Goal: Task Accomplishment & Management: Use online tool/utility

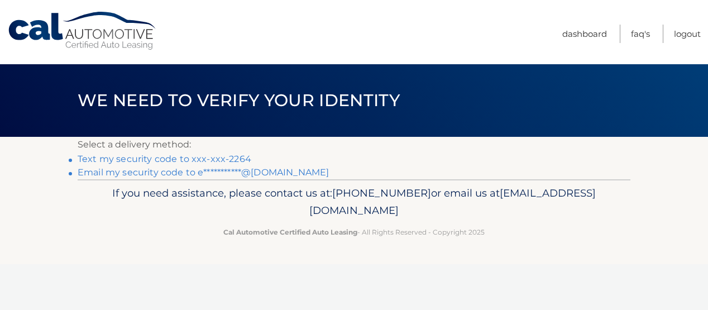
click at [135, 160] on link "Text my security code to xxx-xxx-2264" at bounding box center [165, 158] width 174 height 11
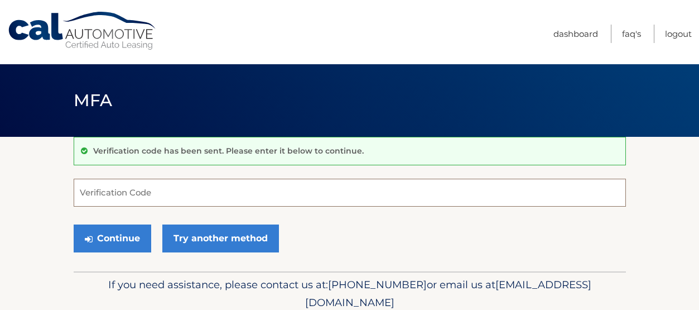
click at [138, 184] on input "Verification Code" at bounding box center [350, 193] width 552 height 28
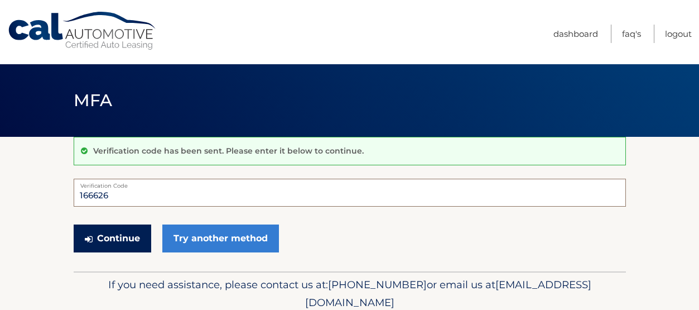
type input "166626"
click at [121, 227] on button "Continue" at bounding box center [113, 238] width 78 height 28
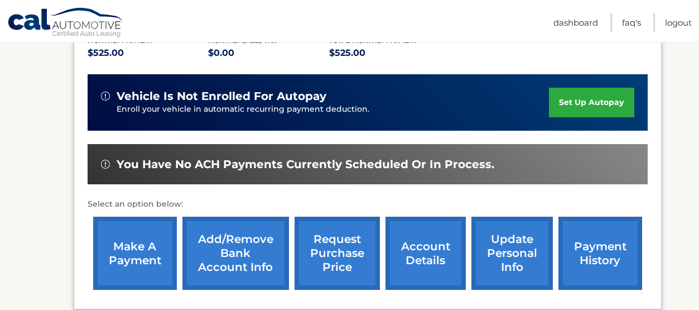
scroll to position [254, 0]
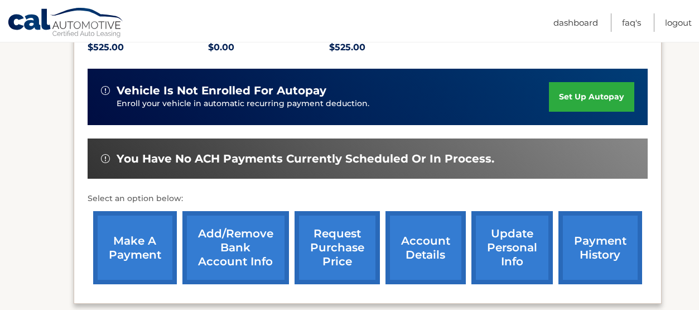
click at [140, 250] on link "make a payment" at bounding box center [135, 247] width 84 height 73
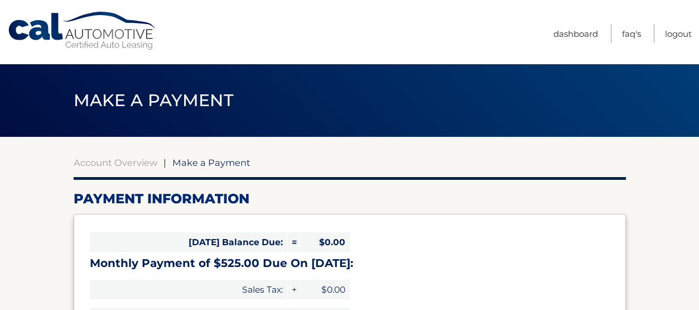
select select "OTg2NjIzYTMtMjM5MS00MWU0LTgzZjYtMTNlMzk0ZGZjZWUz"
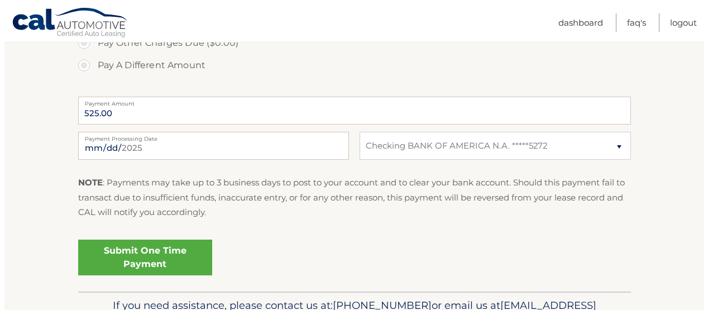
scroll to position [446, 0]
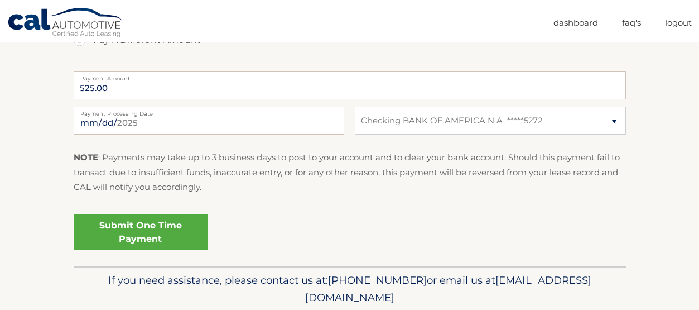
click at [154, 228] on link "Submit One Time Payment" at bounding box center [141, 232] width 134 height 36
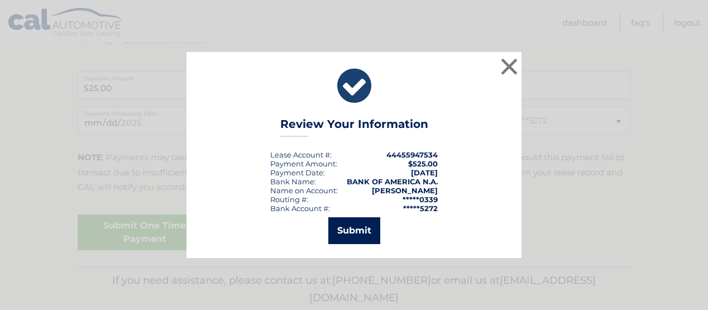
click at [347, 232] on button "Submit" at bounding box center [354, 230] width 52 height 27
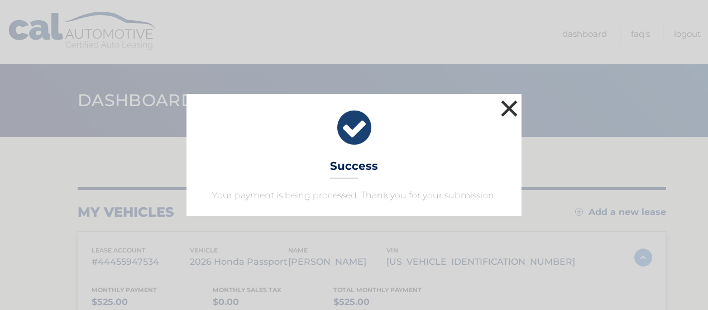
click at [508, 109] on button "×" at bounding box center [509, 108] width 22 height 22
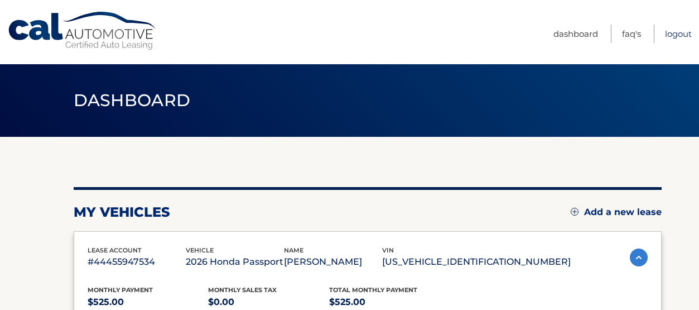
click at [670, 32] on link "Logout" at bounding box center [678, 34] width 27 height 18
